Goal: Task Accomplishment & Management: Complete application form

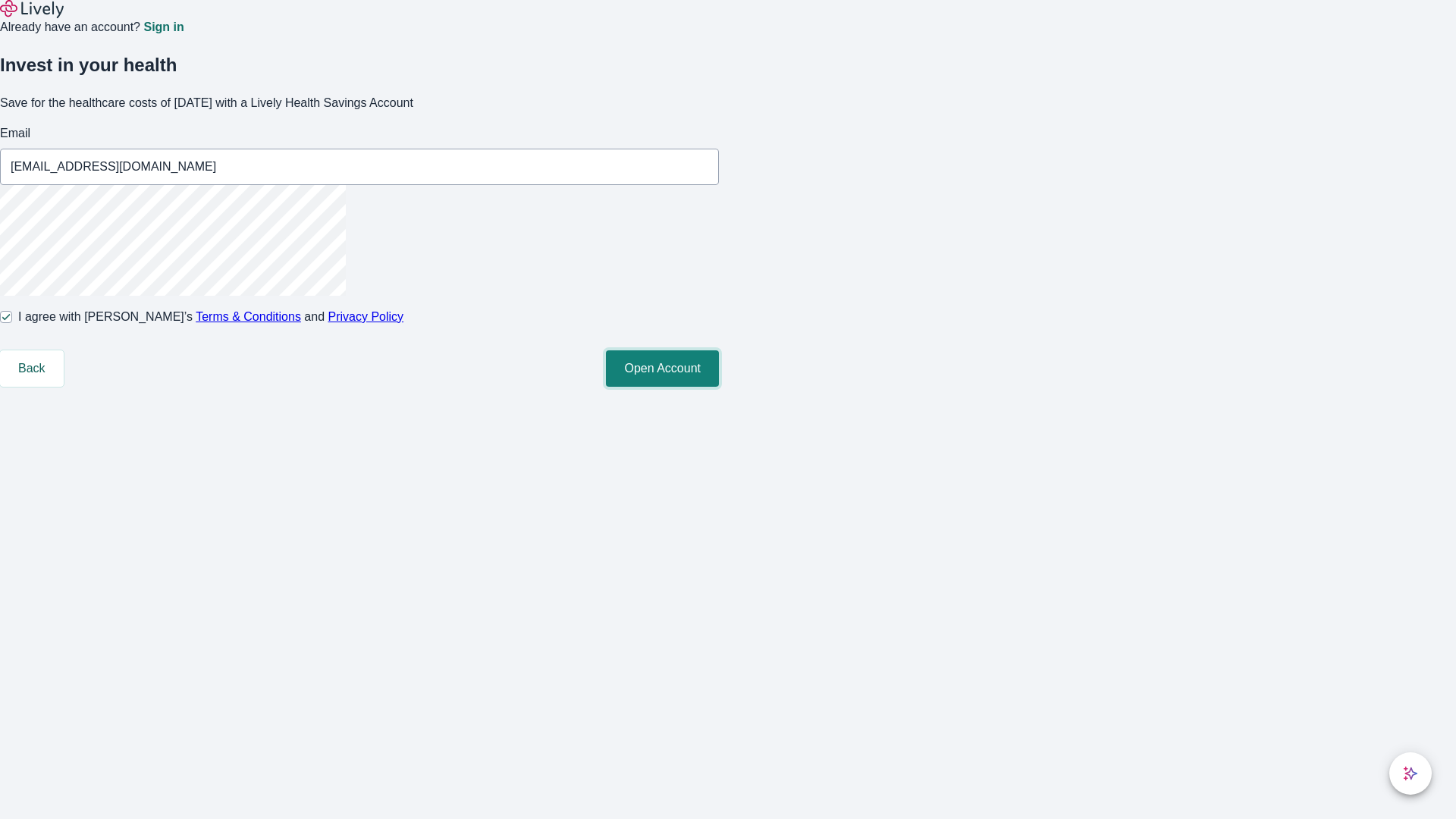
click at [719, 387] on button "Open Account" at bounding box center [662, 368] width 113 height 36
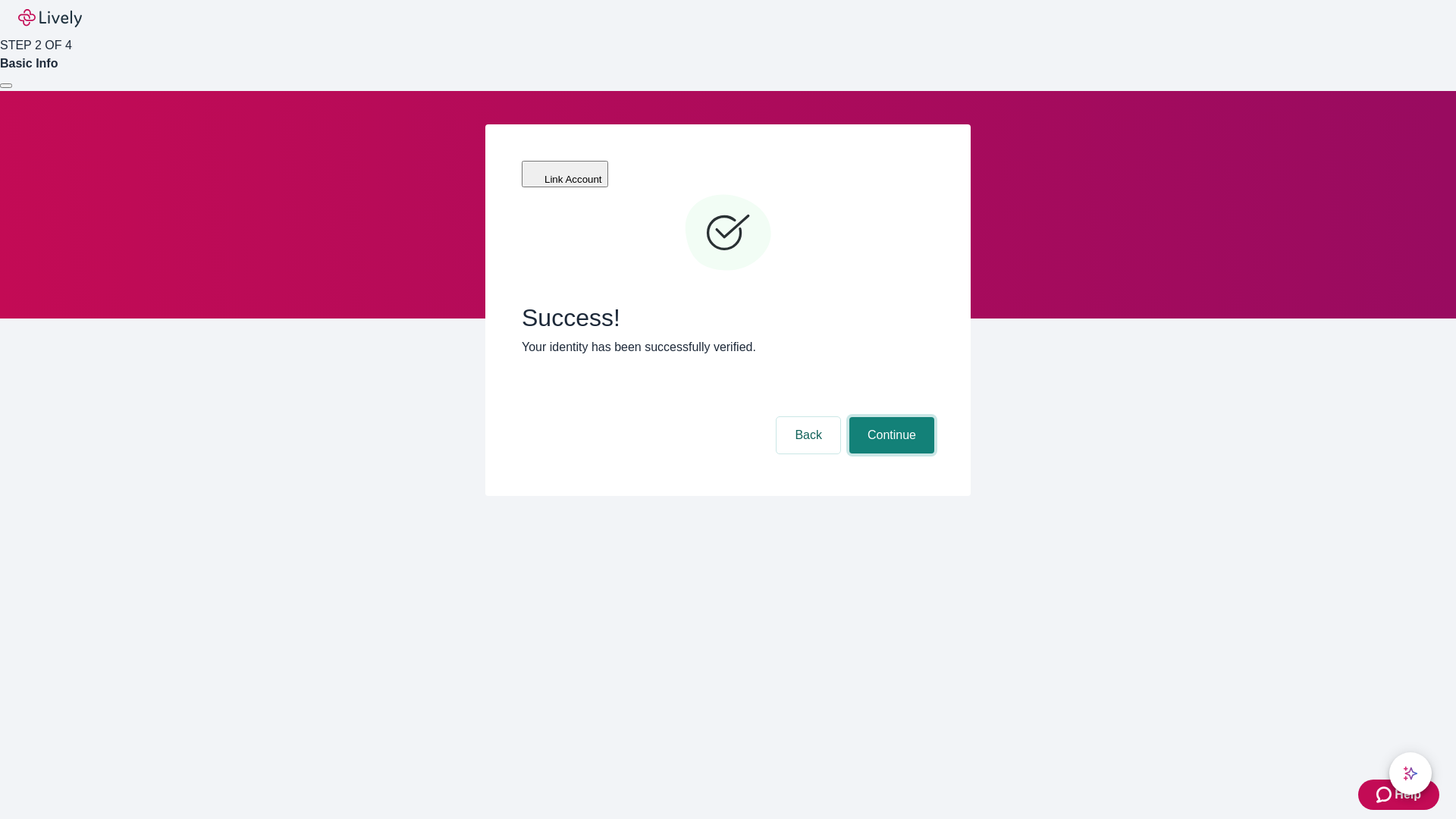
click at [890, 417] on button "Continue" at bounding box center [891, 434] width 85 height 36
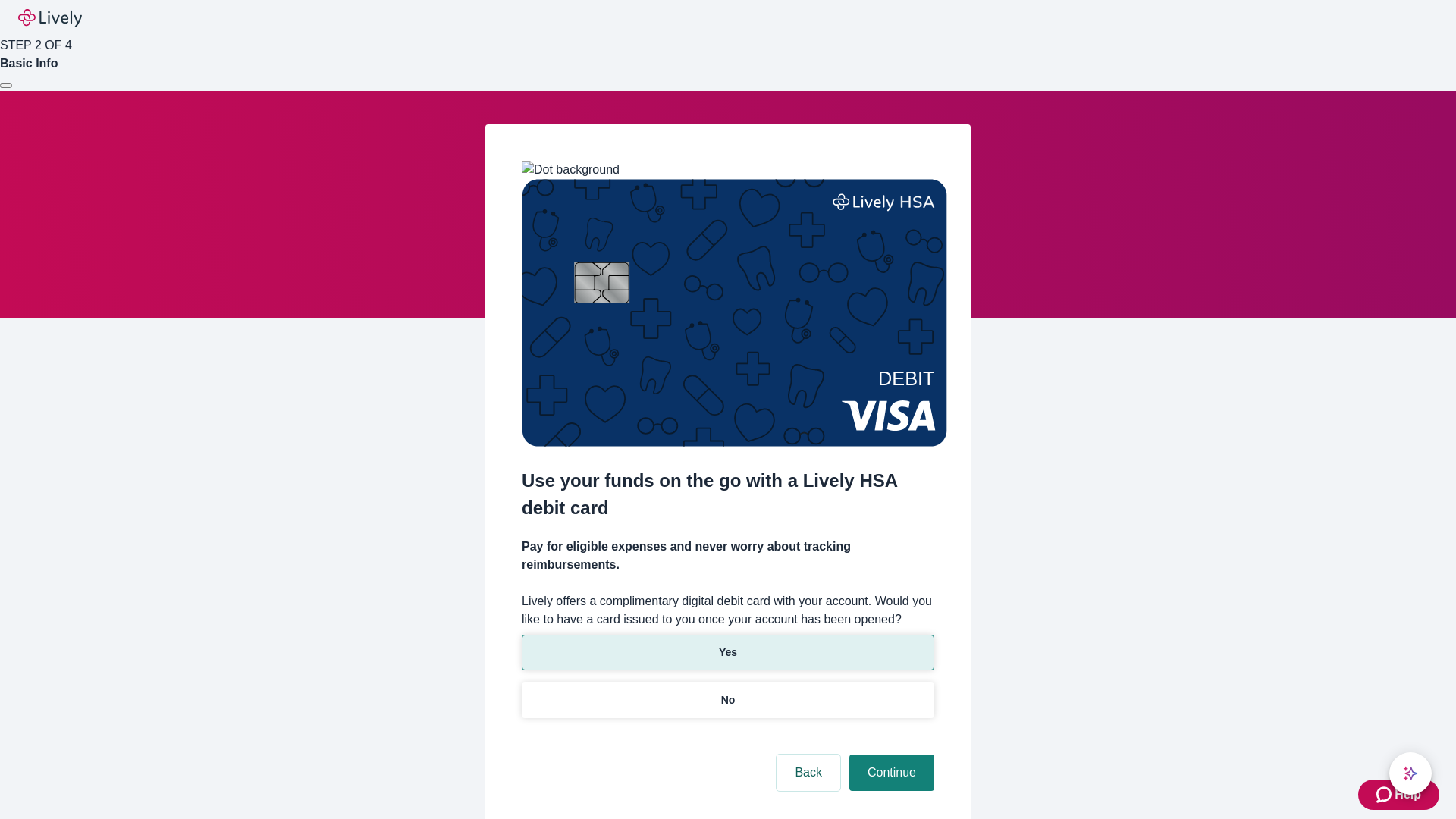
click at [728, 644] on p "Yes" at bounding box center [728, 652] width 18 height 16
click at [890, 754] on button "Continue" at bounding box center [891, 772] width 85 height 36
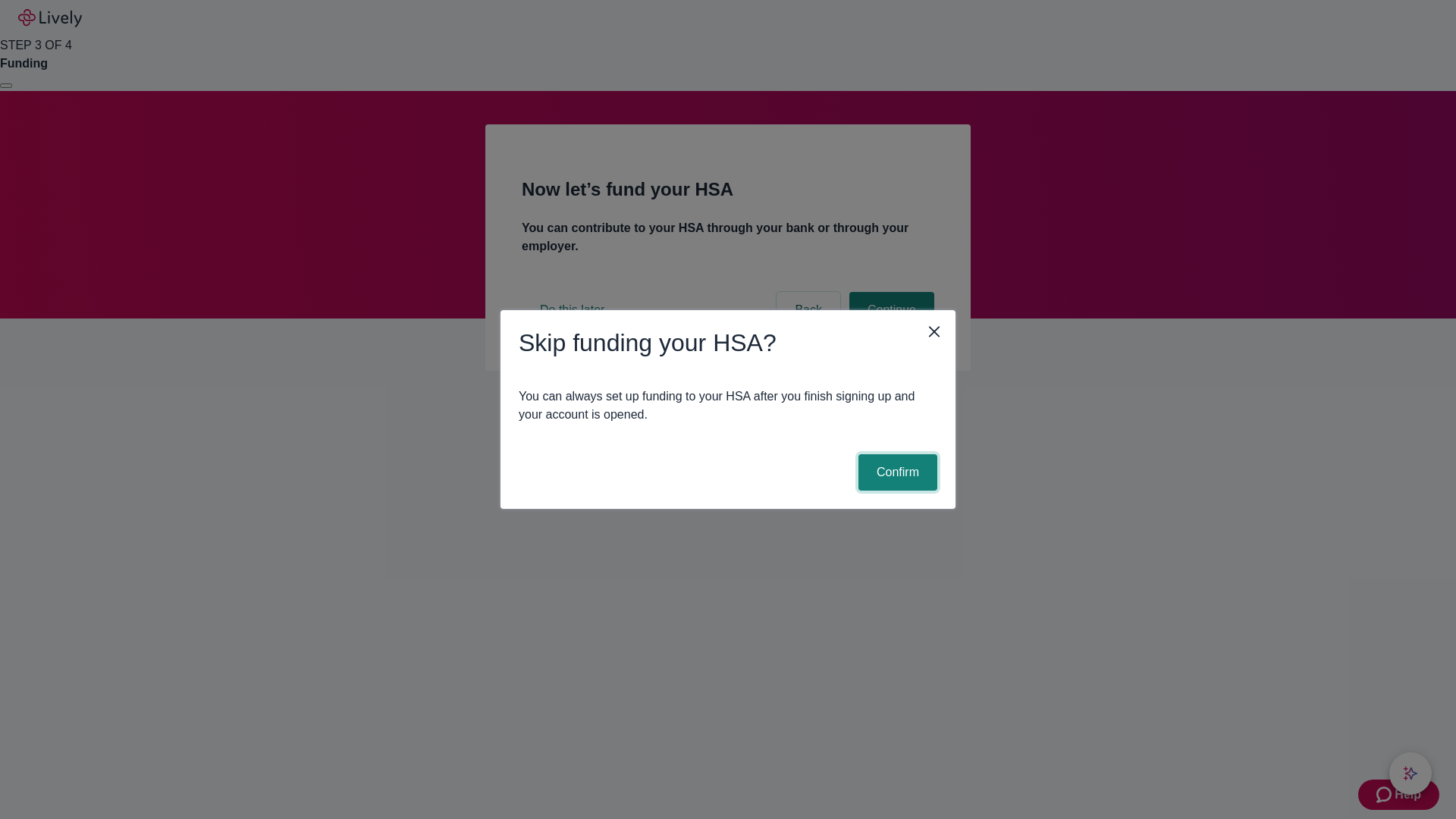
click at [896, 472] on button "Confirm" at bounding box center [898, 472] width 79 height 36
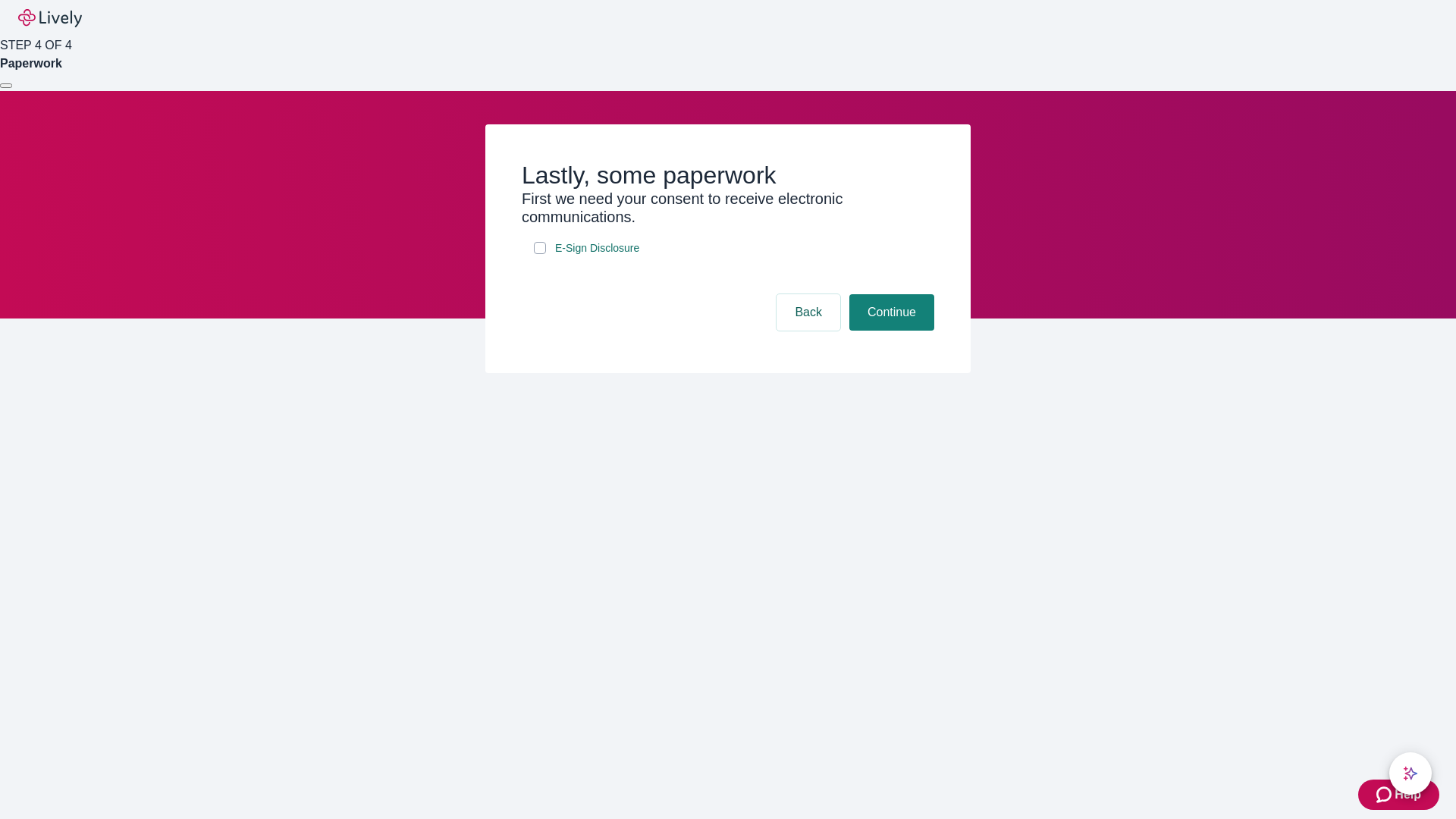
click at [540, 254] on input "E-Sign Disclosure" at bounding box center [540, 248] width 12 height 12
checkbox input "true"
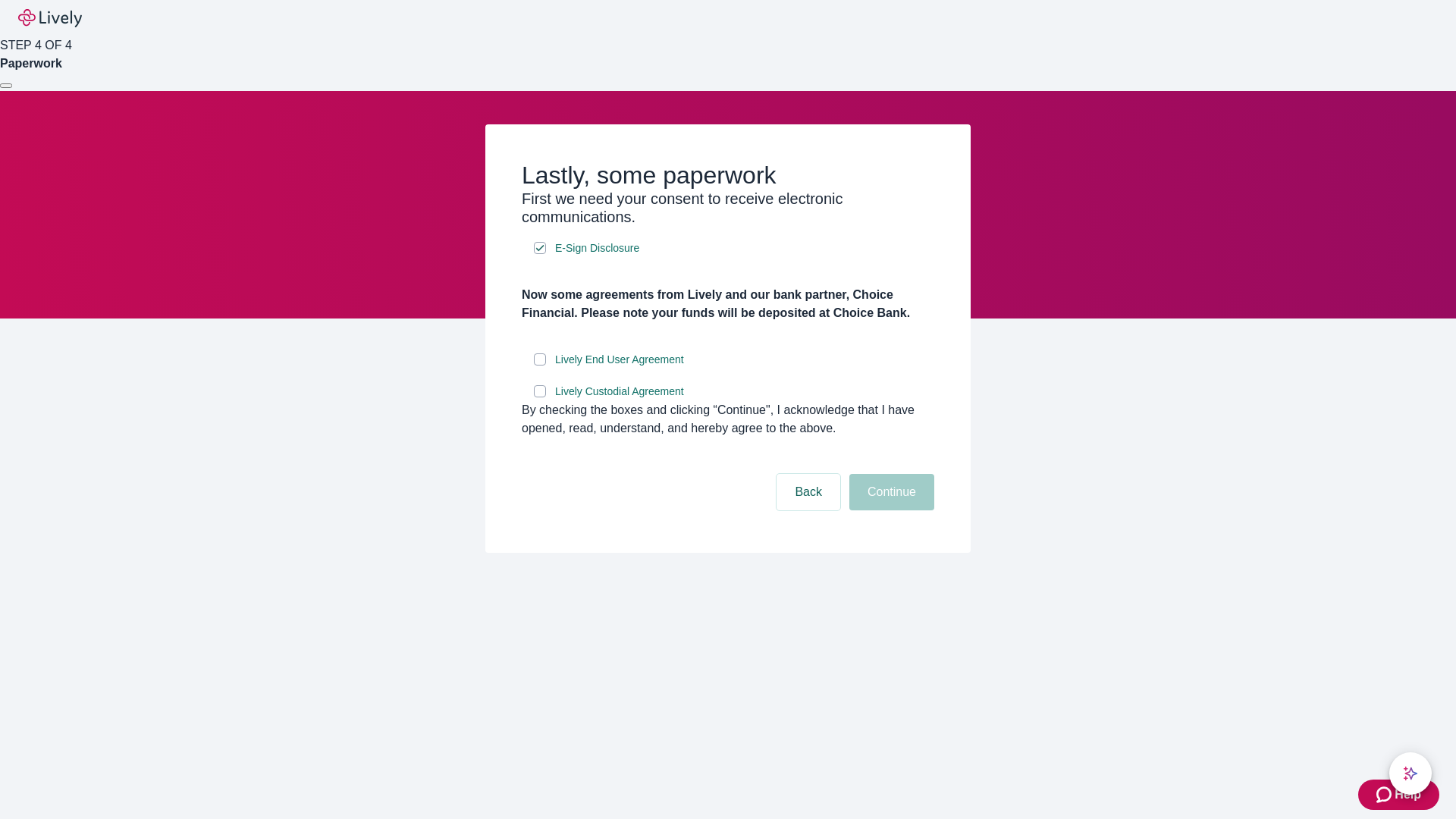
click at [540, 365] on input "Lively End User Agreement" at bounding box center [540, 360] width 12 height 12
checkbox input "true"
click at [540, 398] on input "Lively Custodial Agreement" at bounding box center [540, 391] width 12 height 12
checkbox input "true"
click at [890, 511] on button "Continue" at bounding box center [891, 491] width 85 height 36
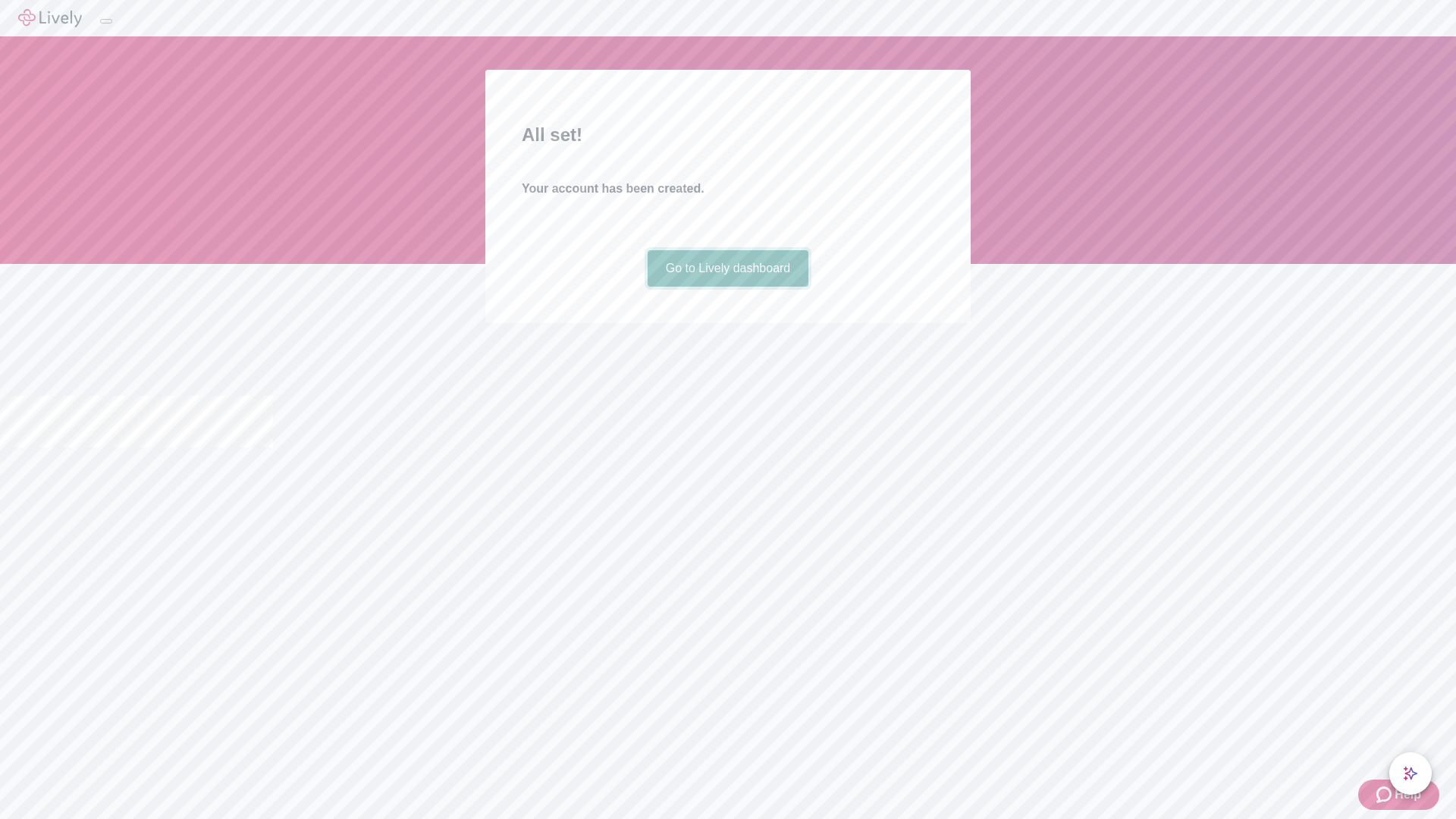
click at [728, 287] on link "Go to Lively dashboard" at bounding box center [728, 268] width 162 height 36
